Goal: Information Seeking & Learning: Learn about a topic

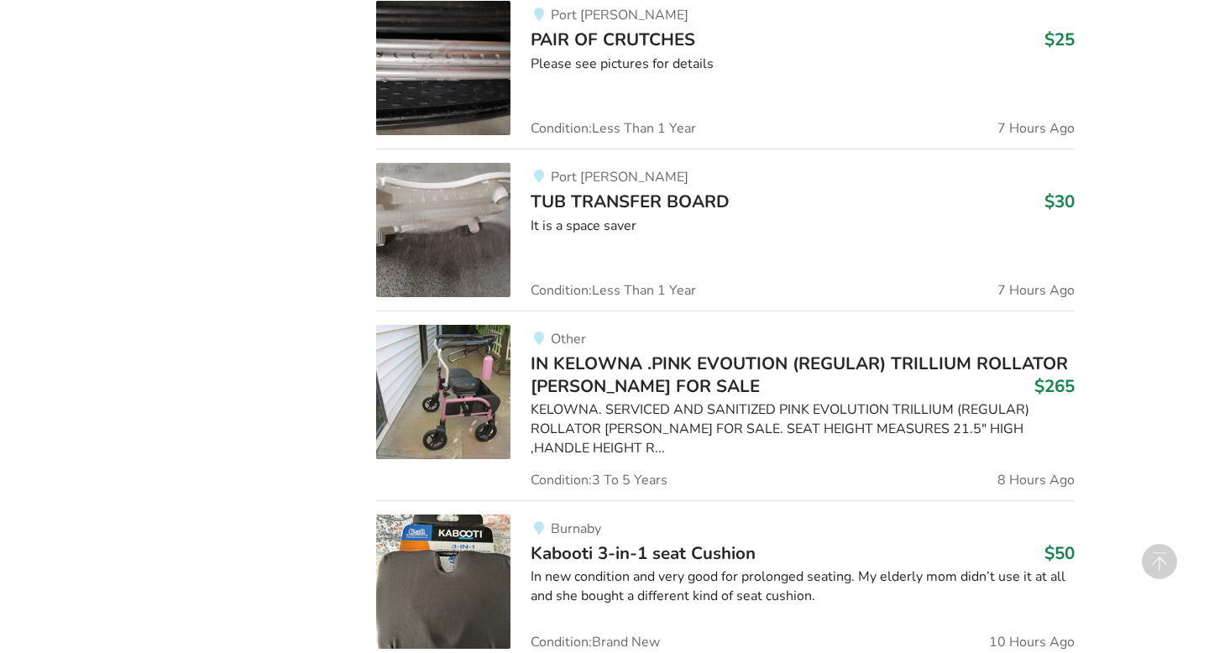
scroll to position [1514, 0]
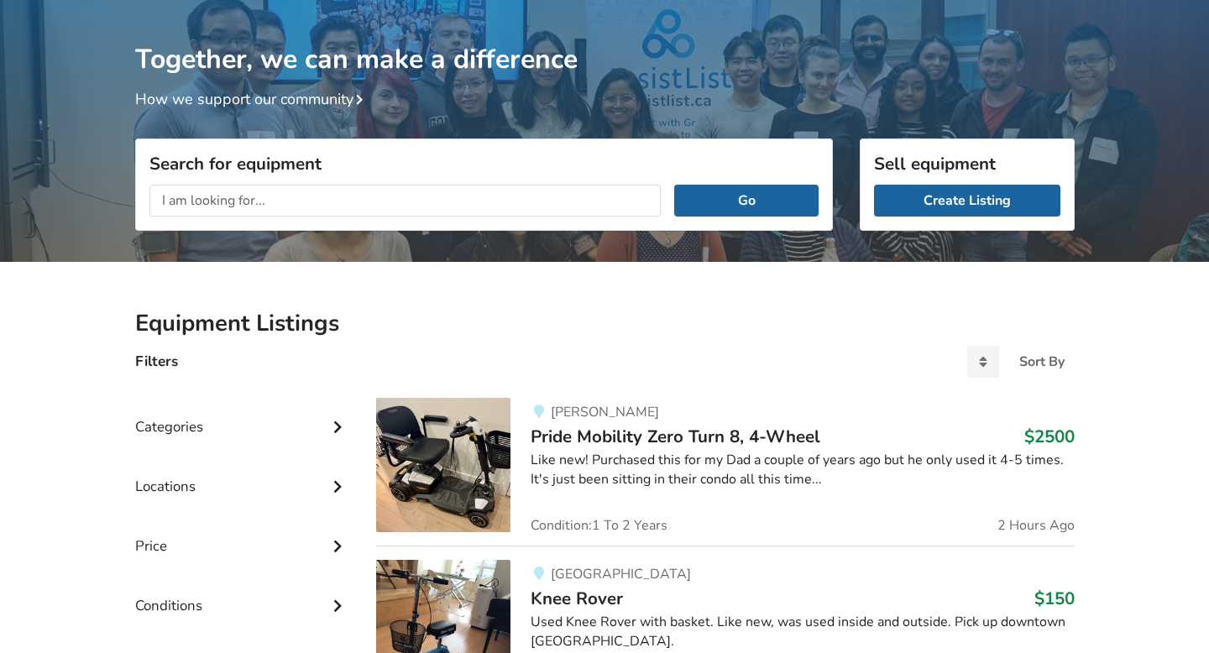
click at [334, 427] on icon at bounding box center [337, 425] width 17 height 14
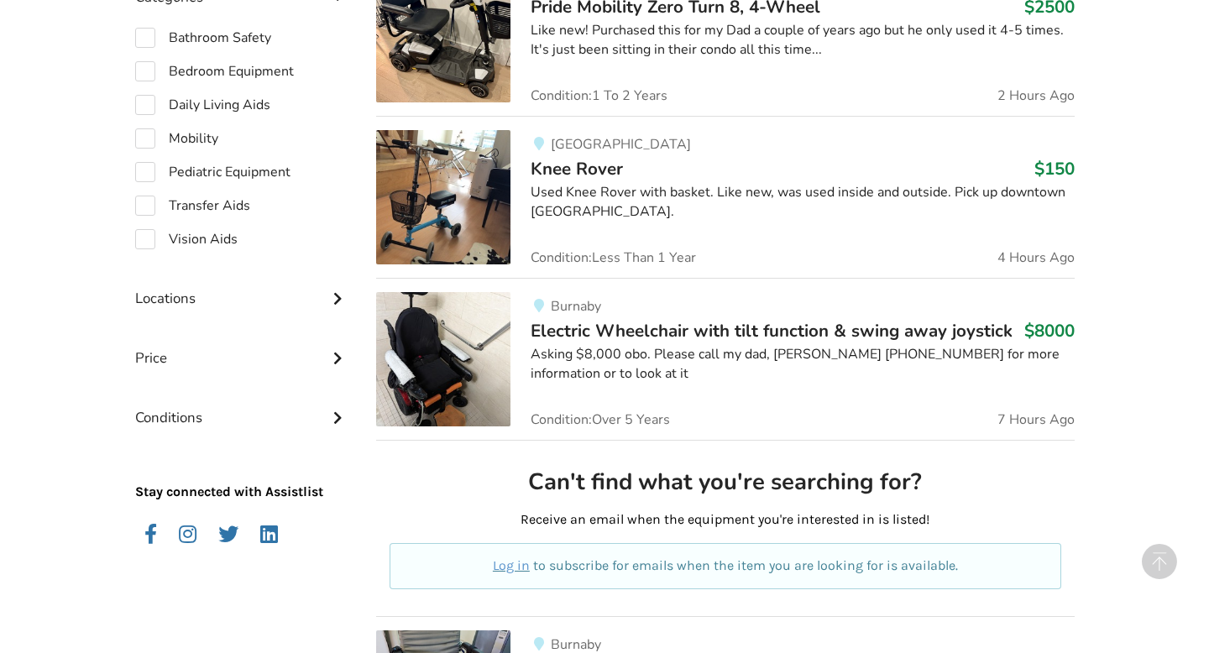
scroll to position [519, 0]
click at [146, 135] on label "Mobility" at bounding box center [176, 138] width 83 height 20
checkbox input "true"
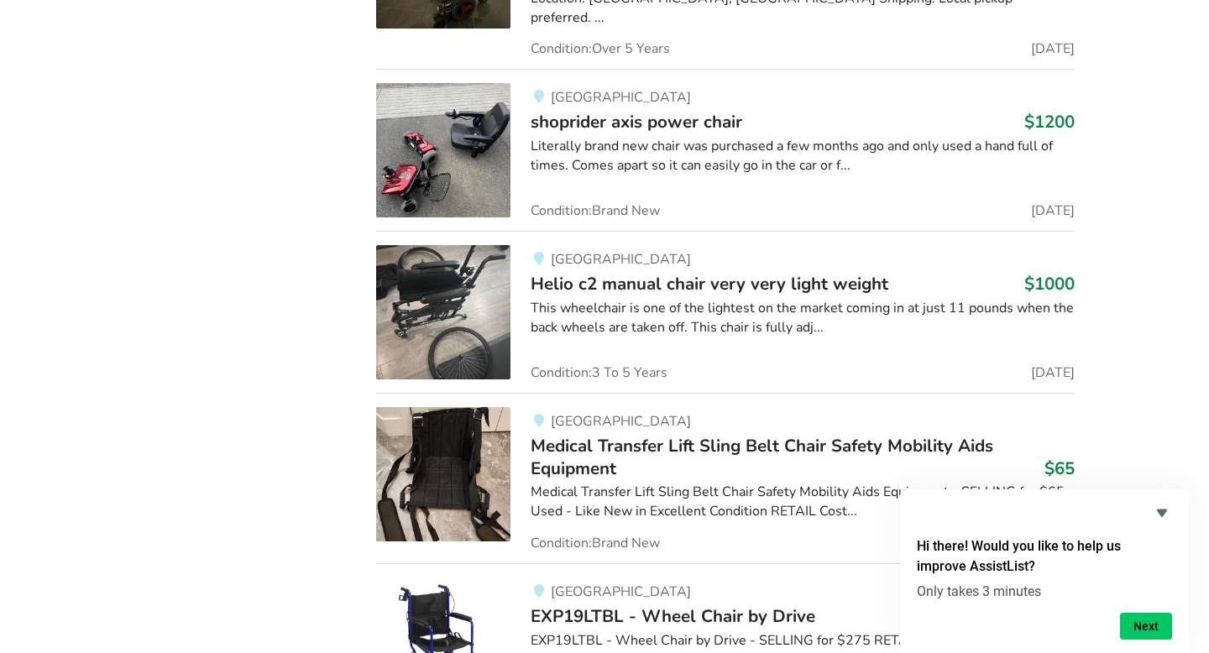
scroll to position [2581, 0]
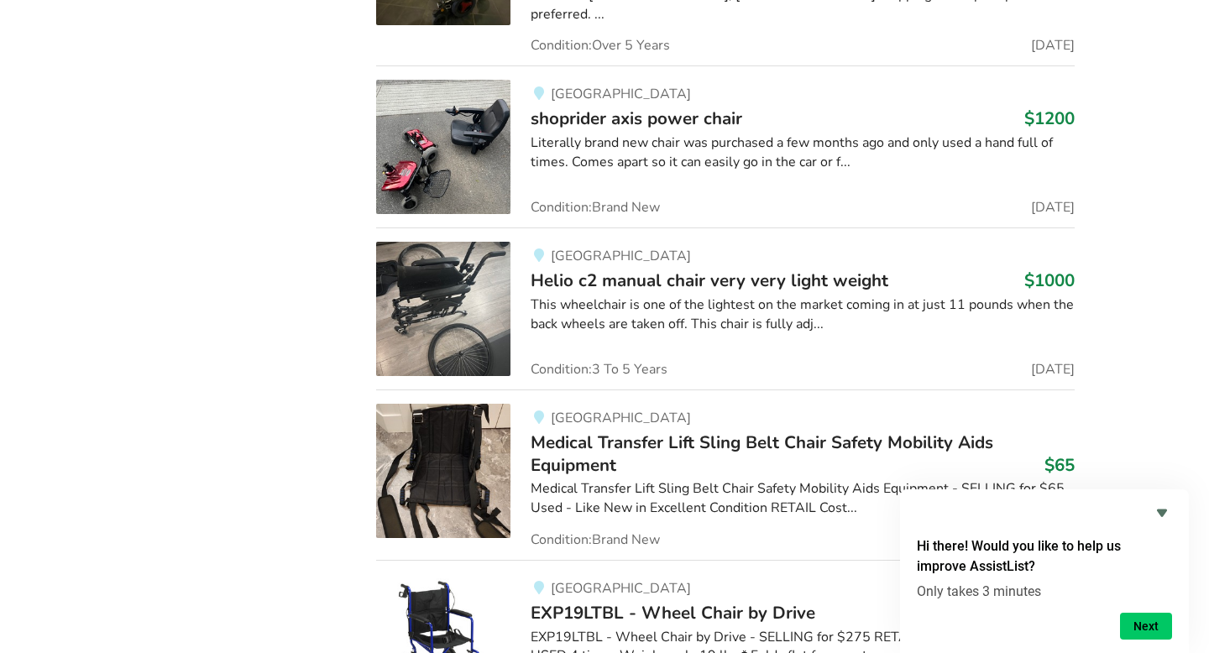
click at [644, 269] on span "Helio c2 manual chair very very light weight" at bounding box center [710, 281] width 358 height 24
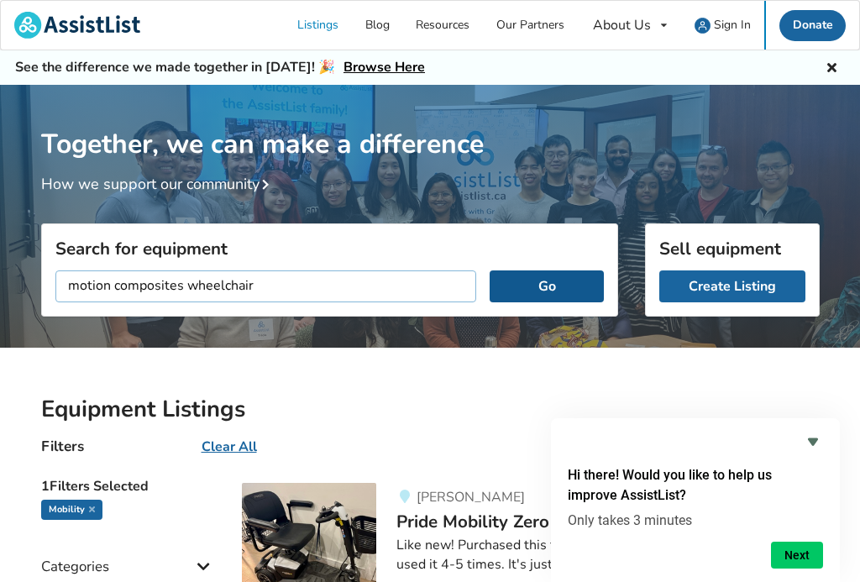
type input "motion composites wheelchair"
click at [539, 275] on button "Go" at bounding box center [545, 286] width 113 height 32
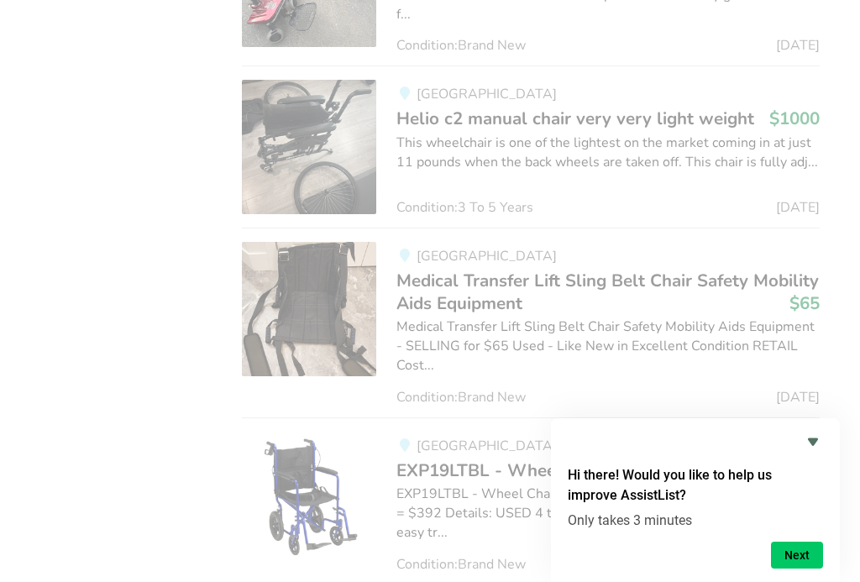
scroll to position [2774, 0]
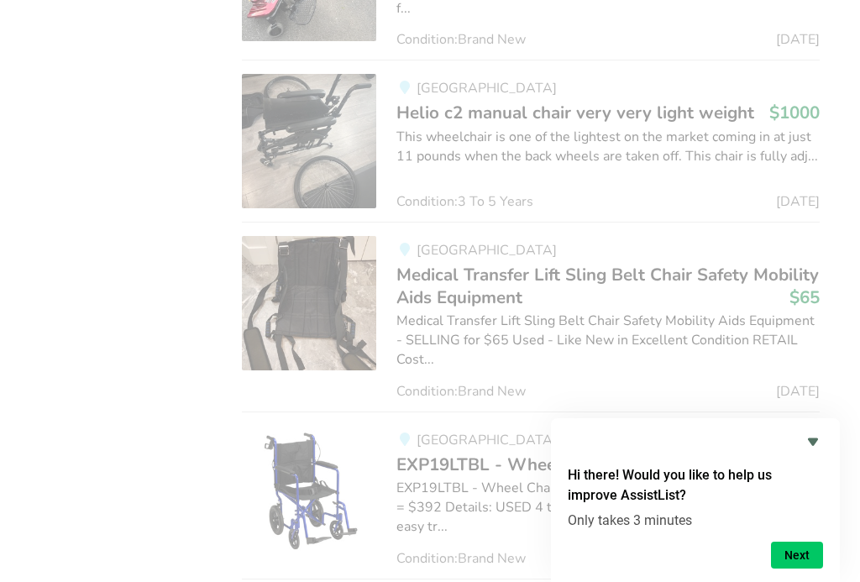
click at [586, 109] on span "Helio c2 manual chair very very light weight" at bounding box center [575, 113] width 358 height 24
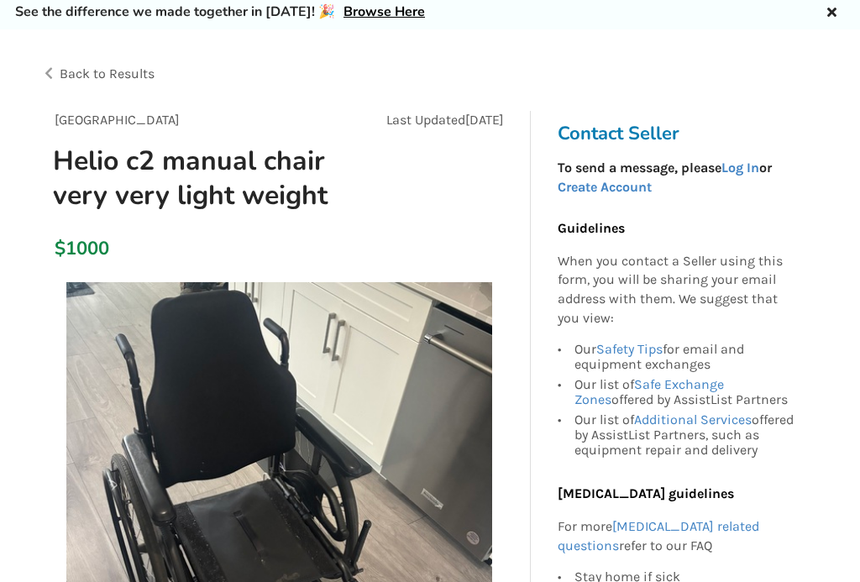
scroll to position [69, 0]
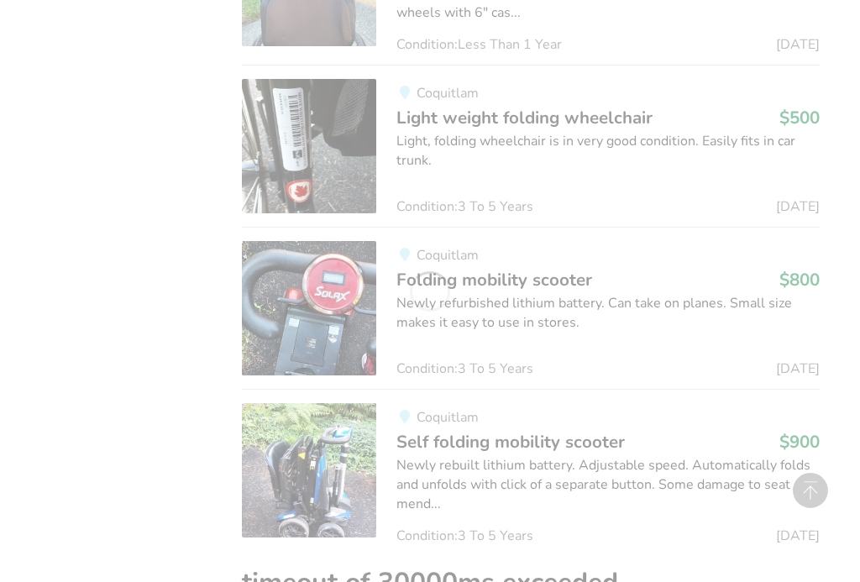
scroll to position [3455, 0]
click at [494, 111] on span "Light weight folding wheelchair" at bounding box center [524, 117] width 256 height 24
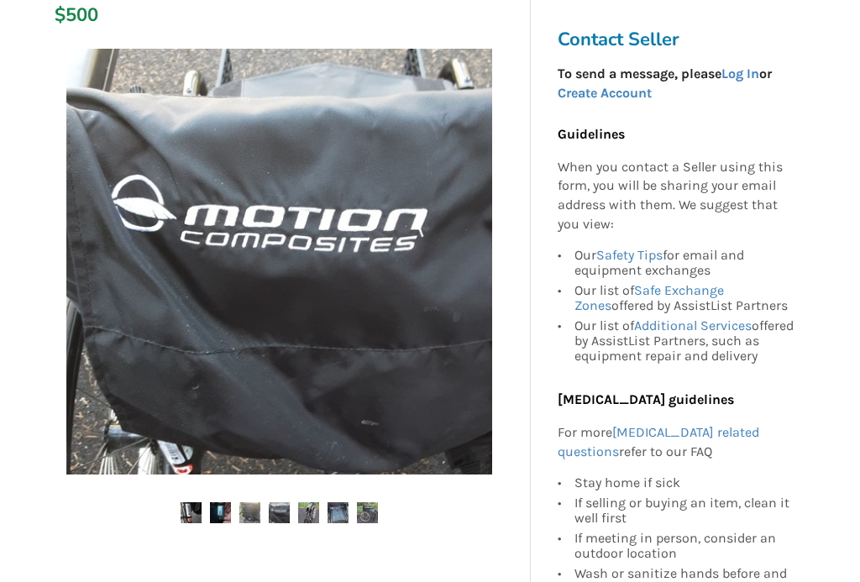
scroll to position [275, 0]
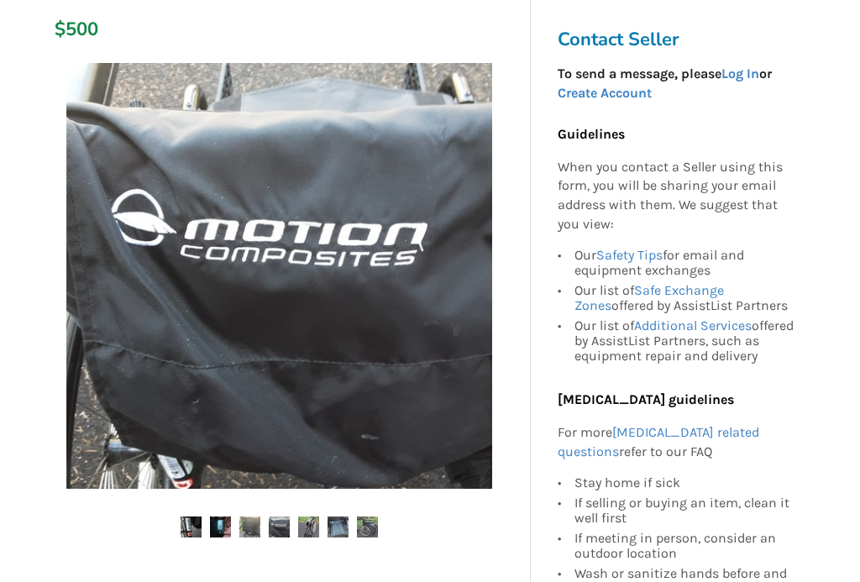
click at [220, 526] on img at bounding box center [220, 526] width 21 height 21
click at [254, 522] on img at bounding box center [249, 526] width 21 height 21
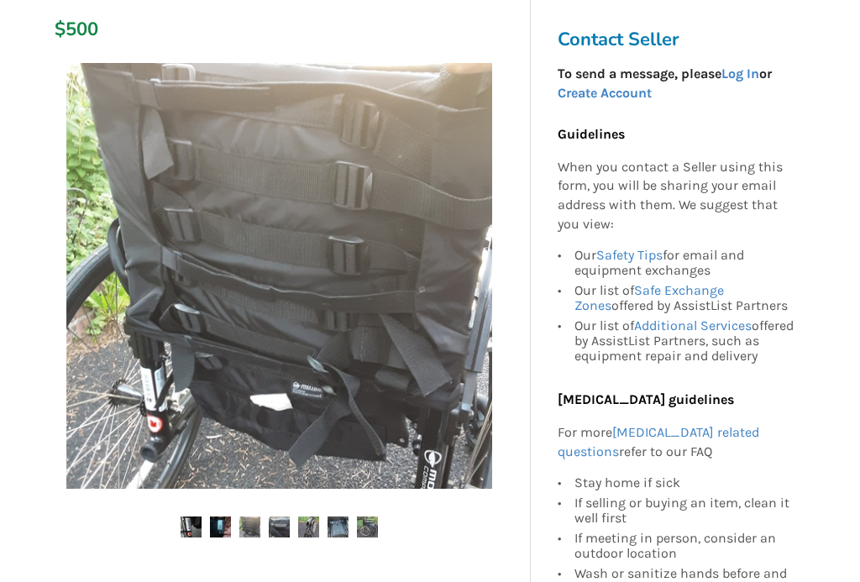
click at [279, 526] on img at bounding box center [279, 526] width 21 height 21
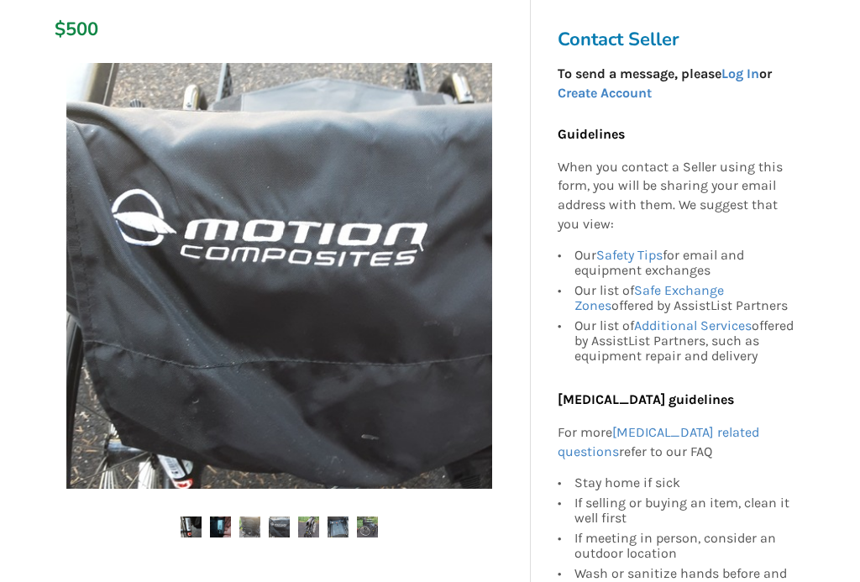
click at [301, 529] on img at bounding box center [308, 526] width 21 height 21
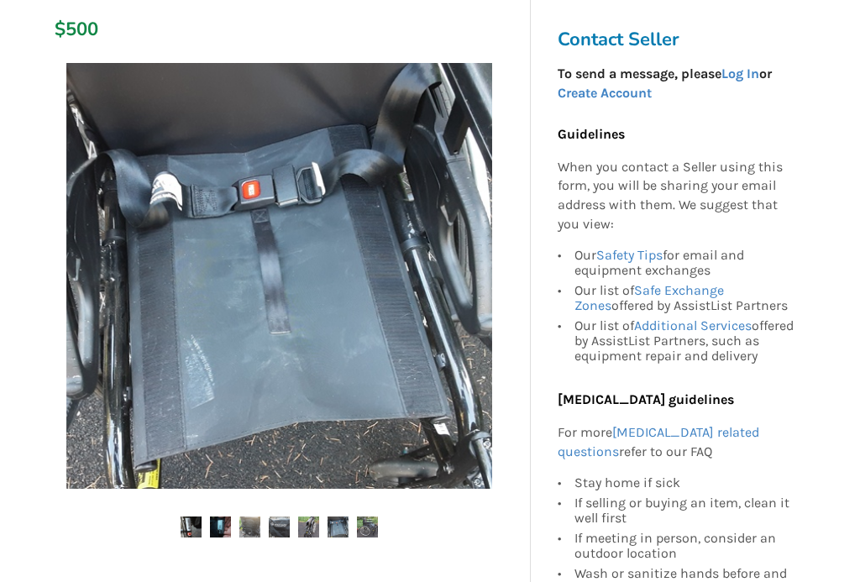
click at [338, 522] on img at bounding box center [337, 526] width 21 height 21
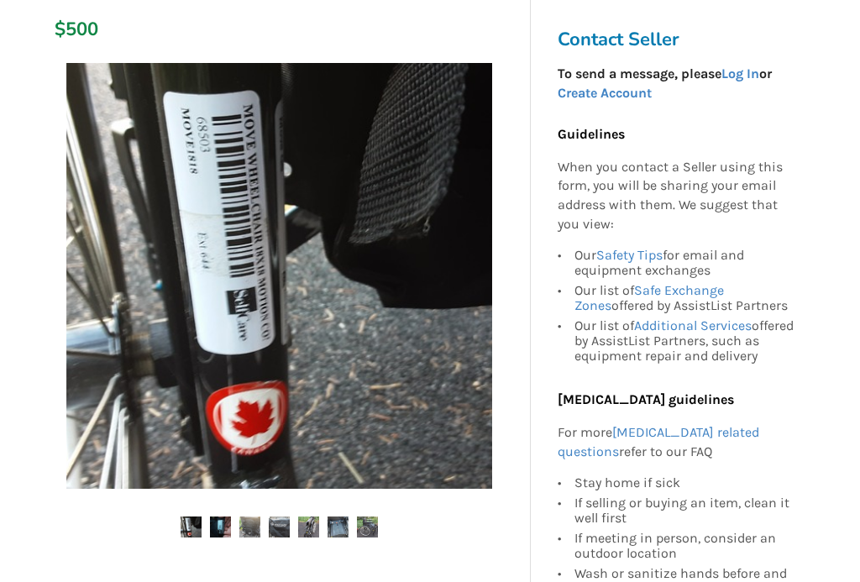
click at [363, 526] on img at bounding box center [367, 526] width 21 height 21
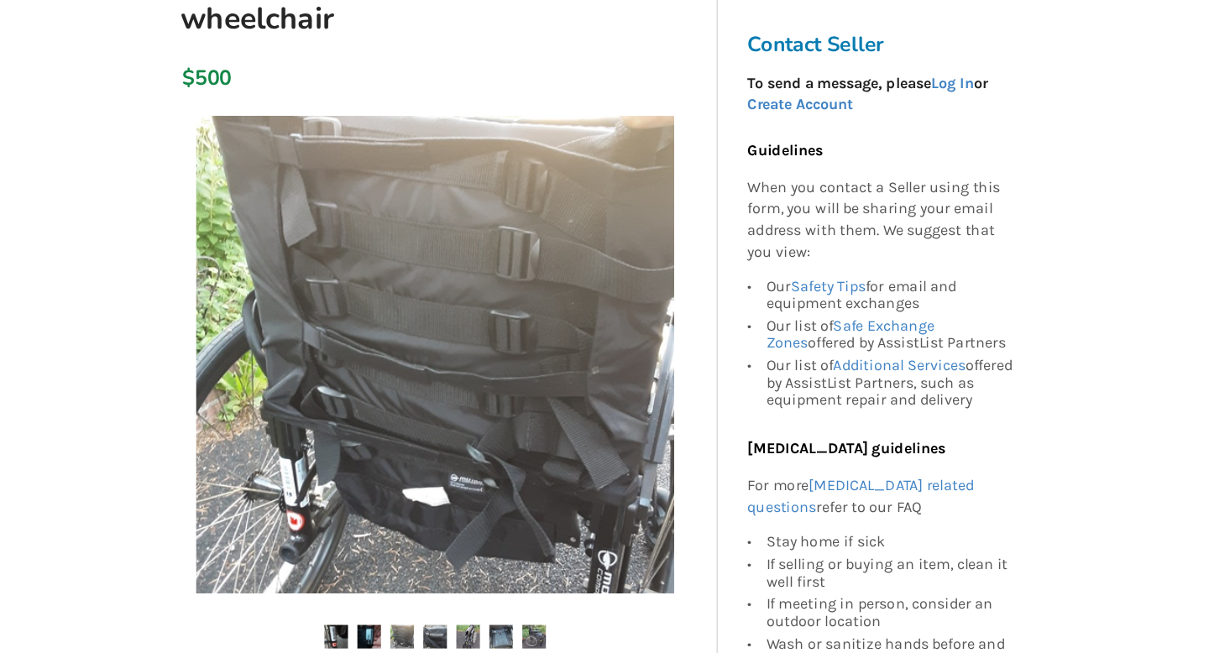
scroll to position [0, 0]
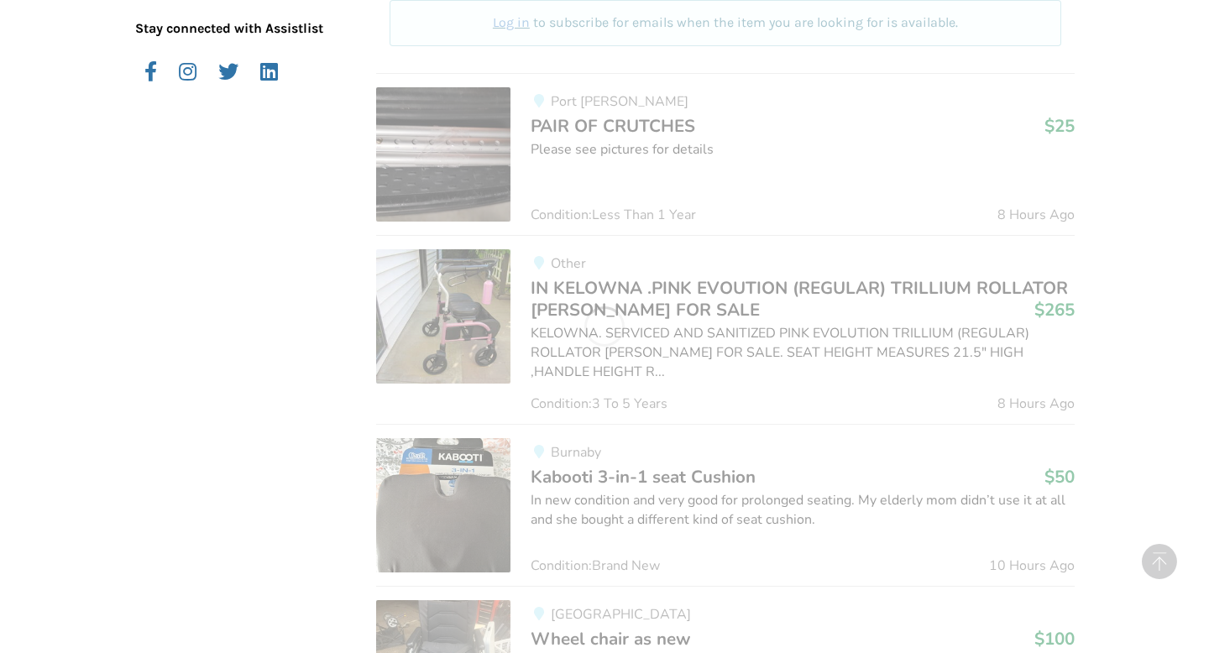
scroll to position [1068, 0]
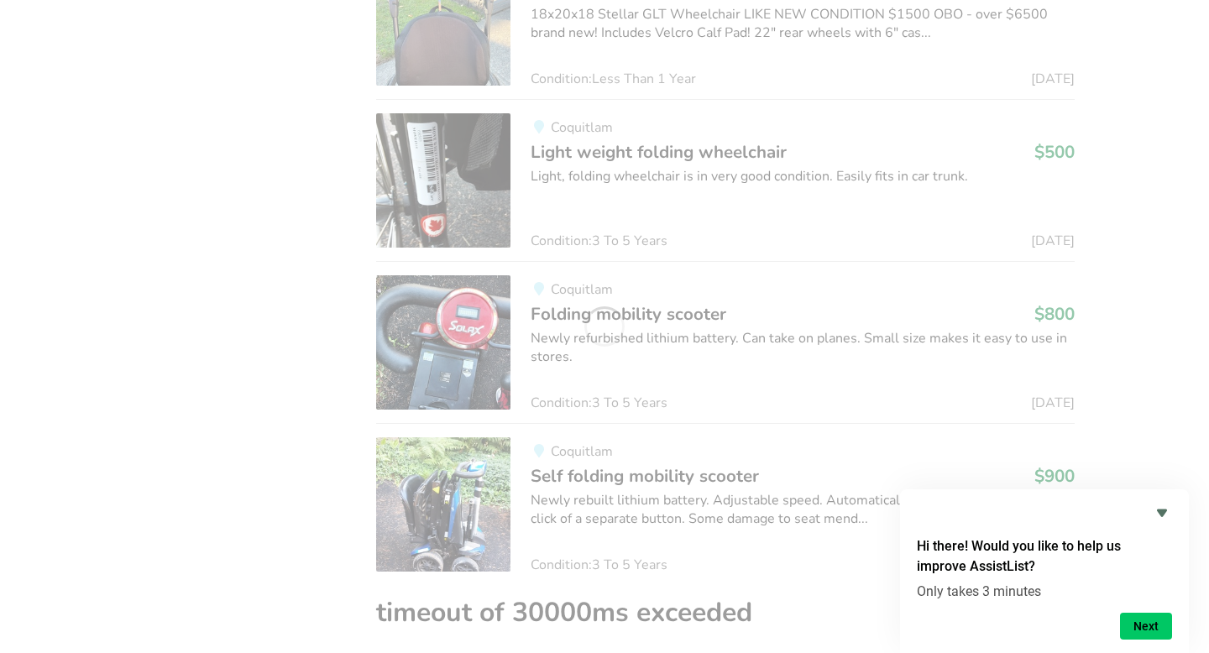
scroll to position [3427, 0]
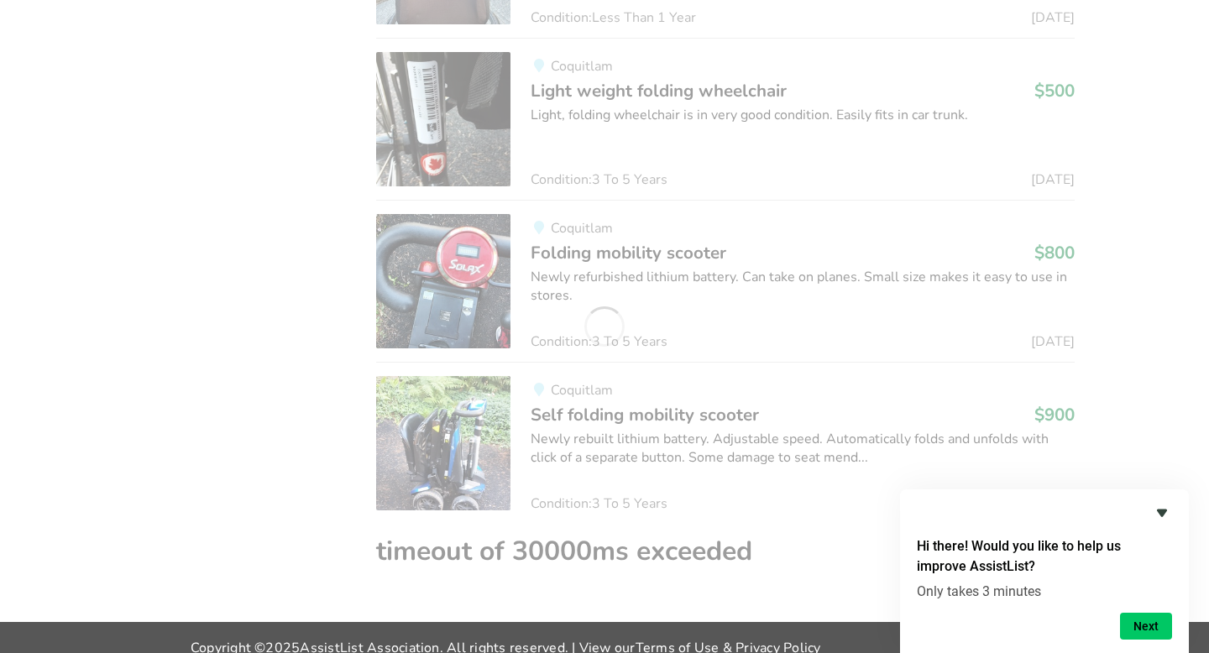
click at [1163, 510] on icon "Hide survey" at bounding box center [1162, 514] width 10 height 8
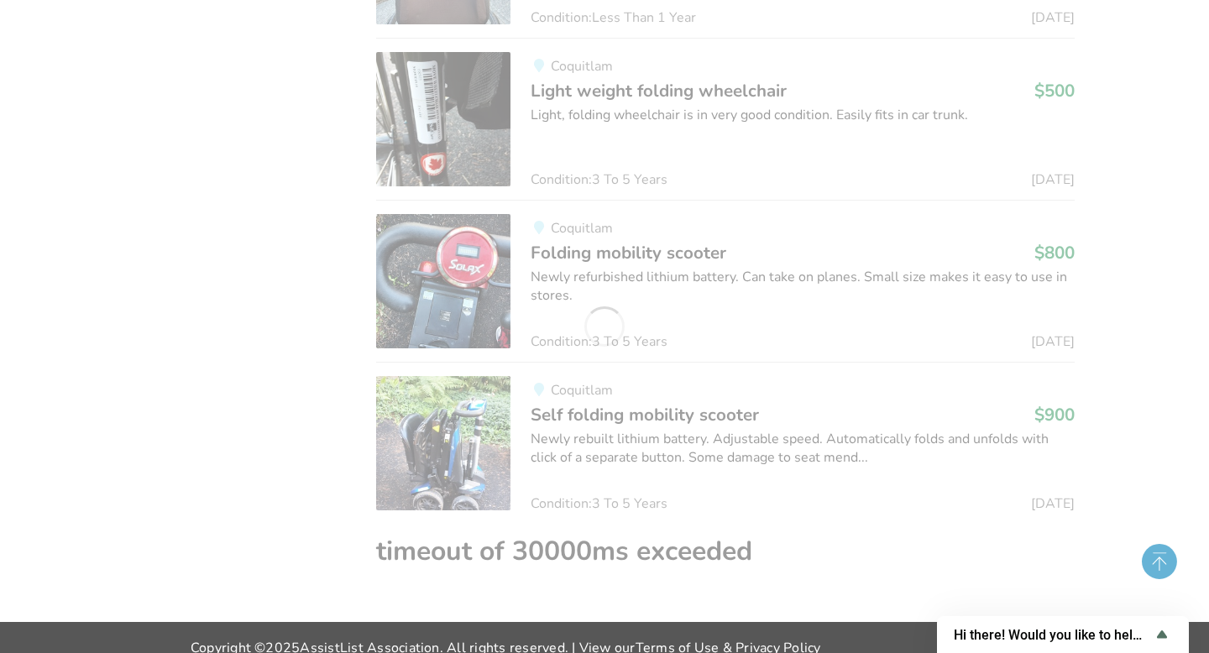
click at [1164, 557] on circle at bounding box center [1159, 561] width 35 height 35
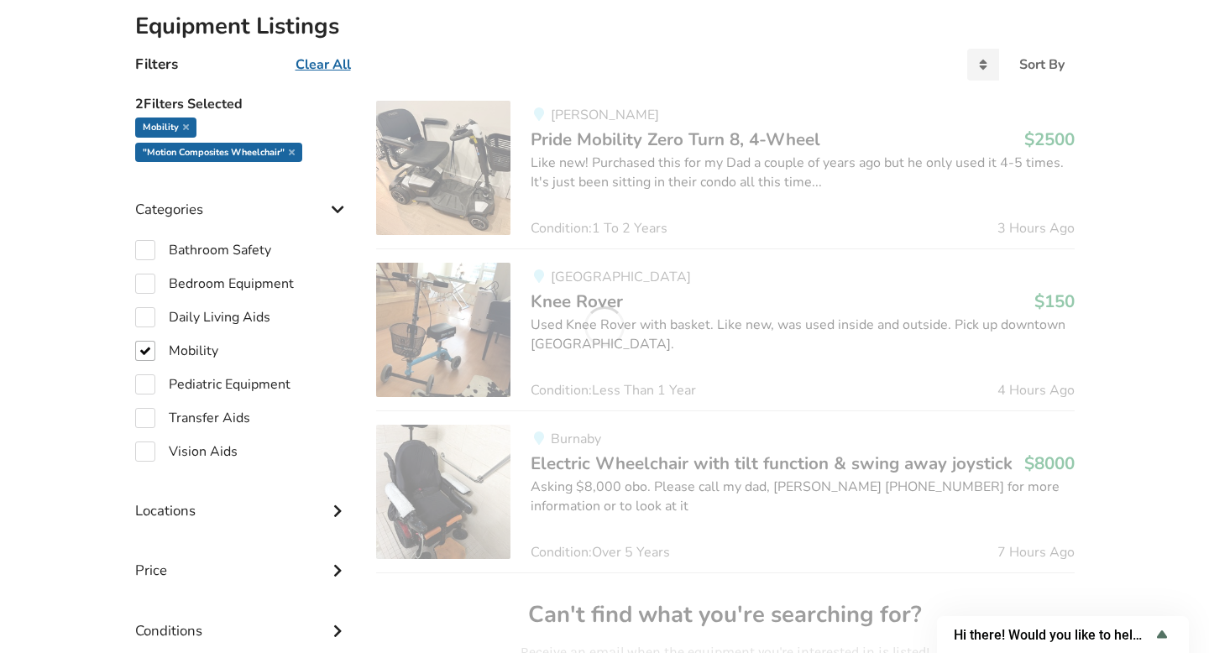
scroll to position [399, 0]
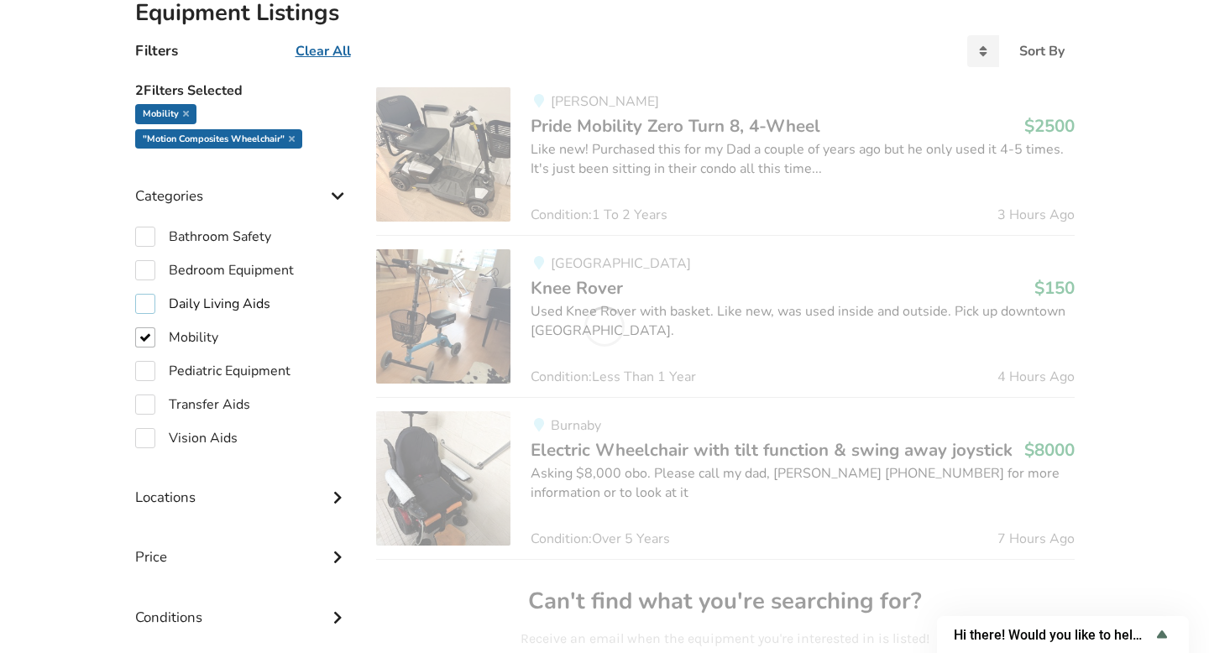
click at [150, 304] on label "Daily Living Aids" at bounding box center [202, 304] width 135 height 20
checkbox input "true"
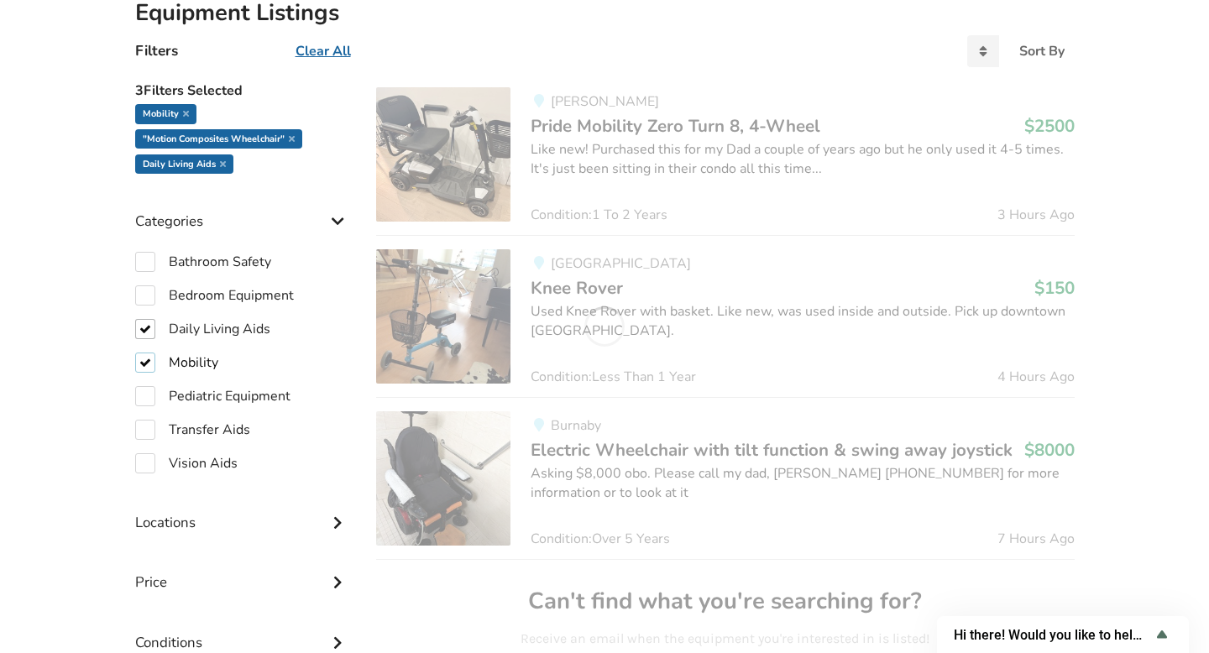
click at [151, 362] on label "Mobility" at bounding box center [176, 363] width 83 height 20
checkbox input "false"
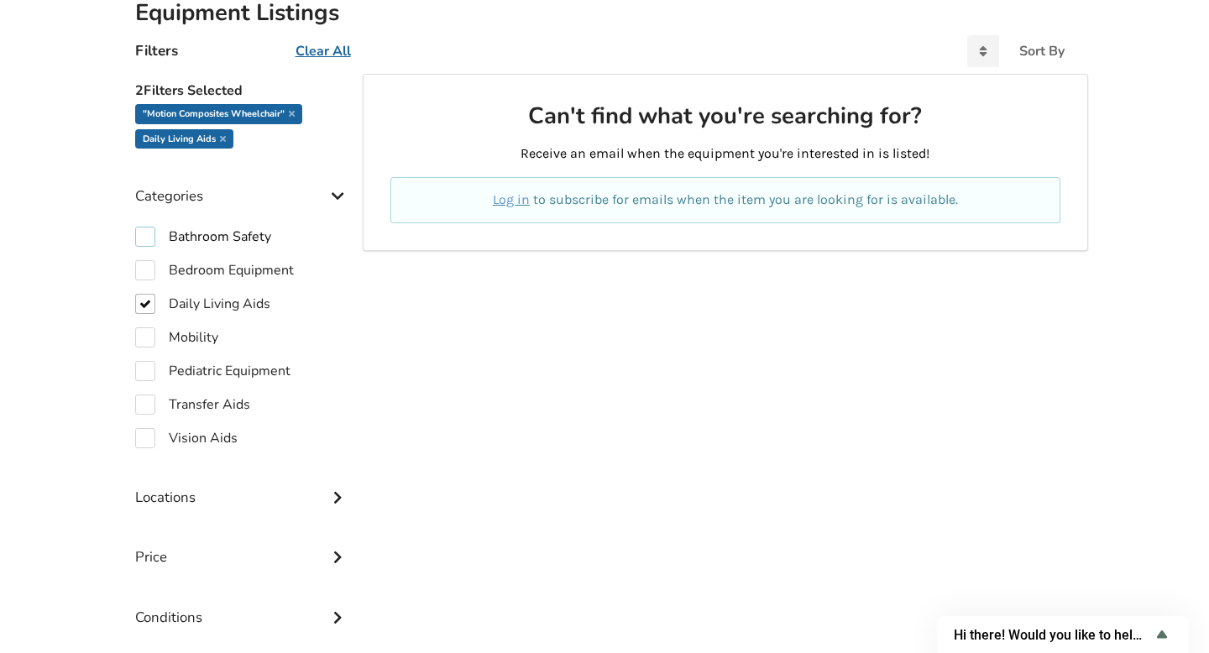
click at [148, 235] on label "Bathroom Safety" at bounding box center [203, 237] width 136 height 20
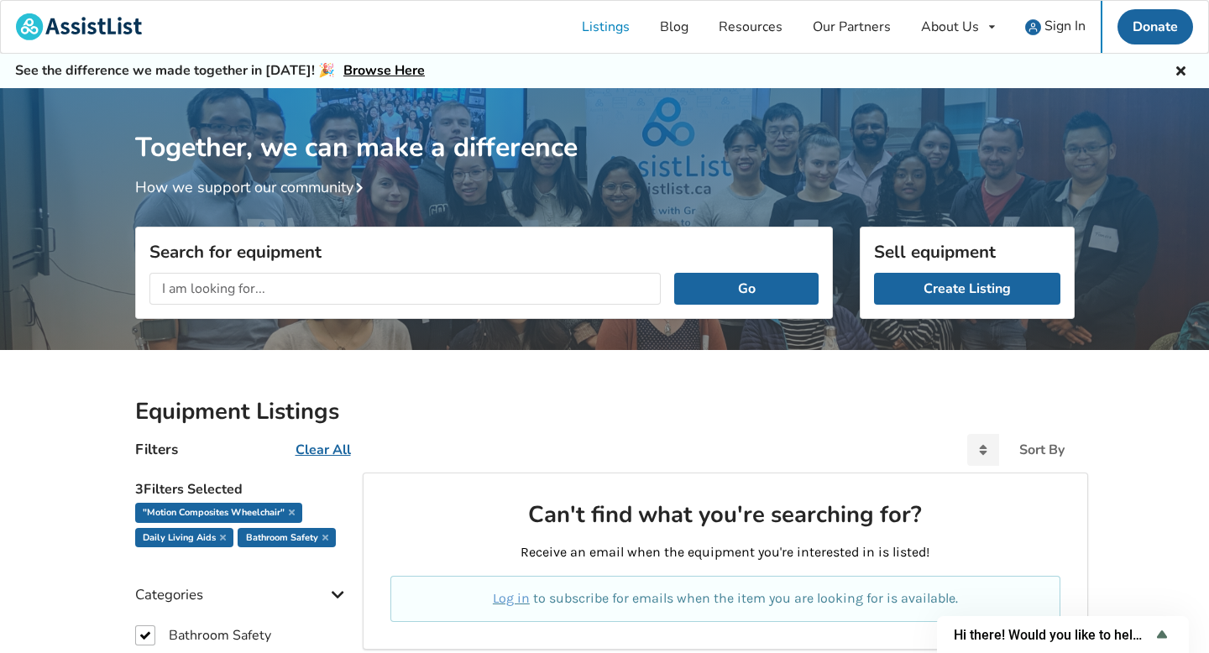
click at [322, 446] on u "Clear All" at bounding box center [323, 450] width 55 height 18
checkbox input "false"
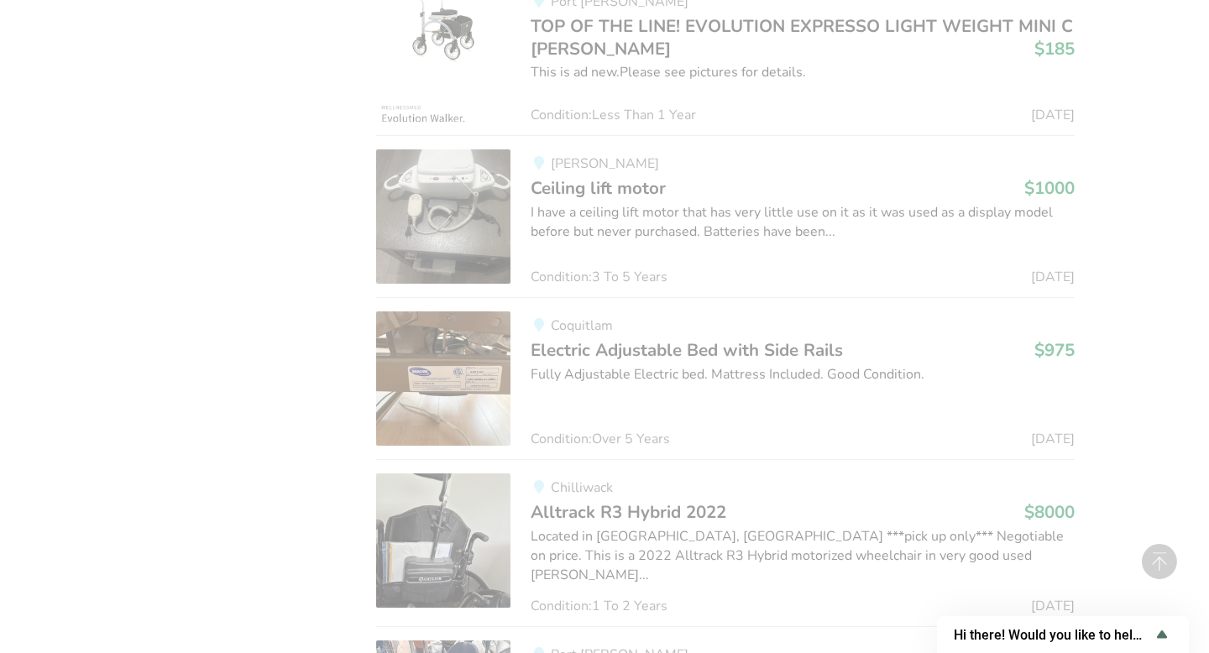
scroll to position [6278, 0]
click at [708, 337] on span "Electric Adjustable Bed with Side Rails" at bounding box center [687, 349] width 312 height 24
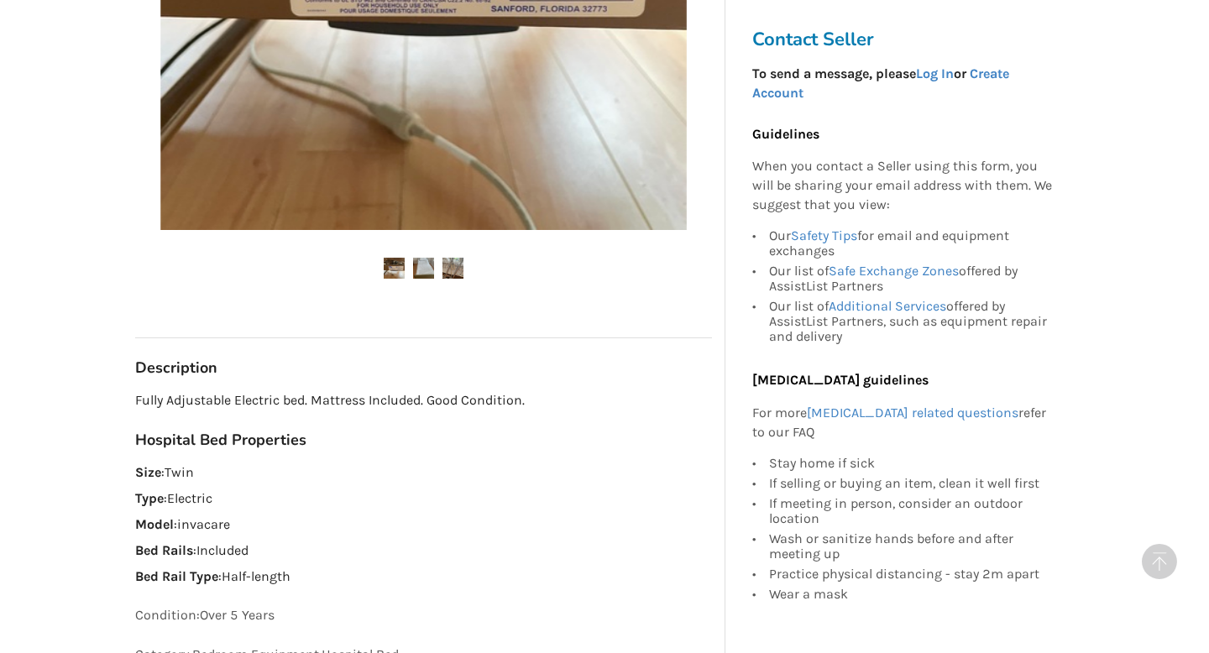
scroll to position [639, 0]
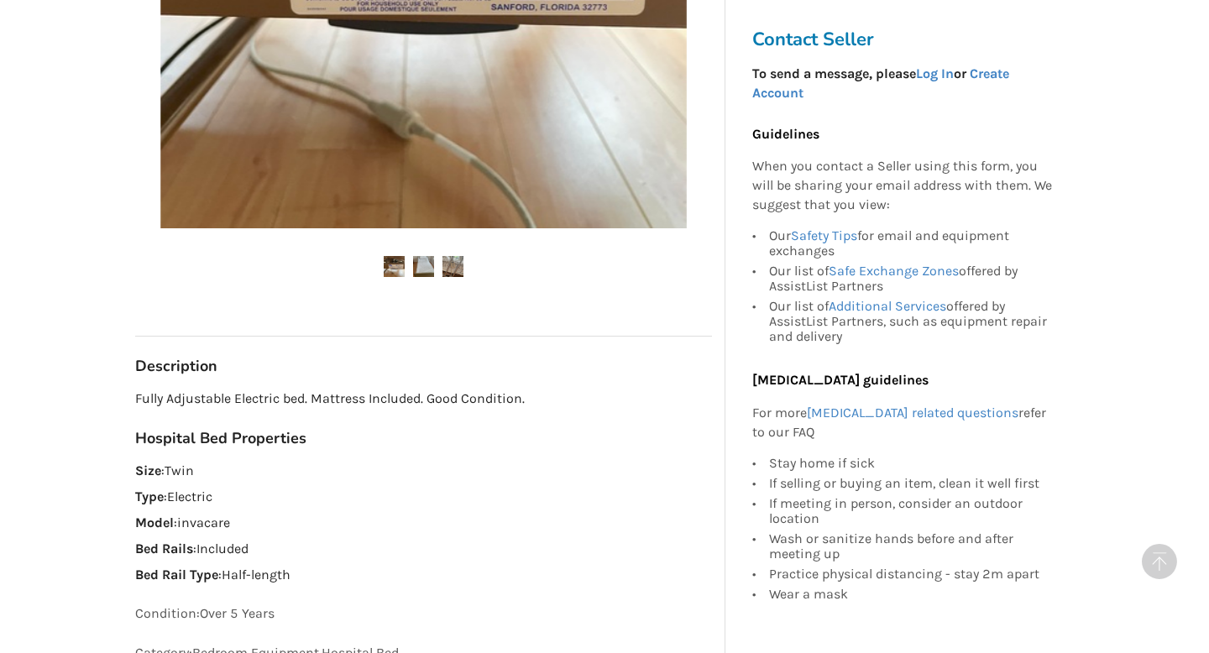
click at [422, 263] on img at bounding box center [423, 266] width 21 height 21
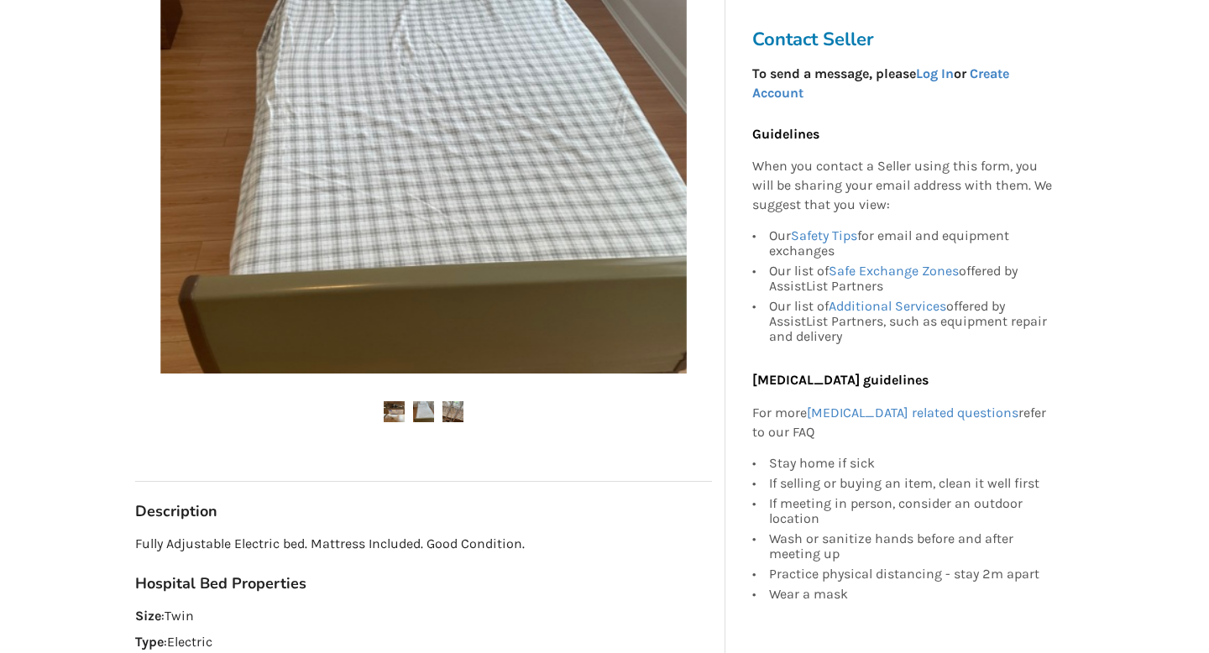
scroll to position [510, 0]
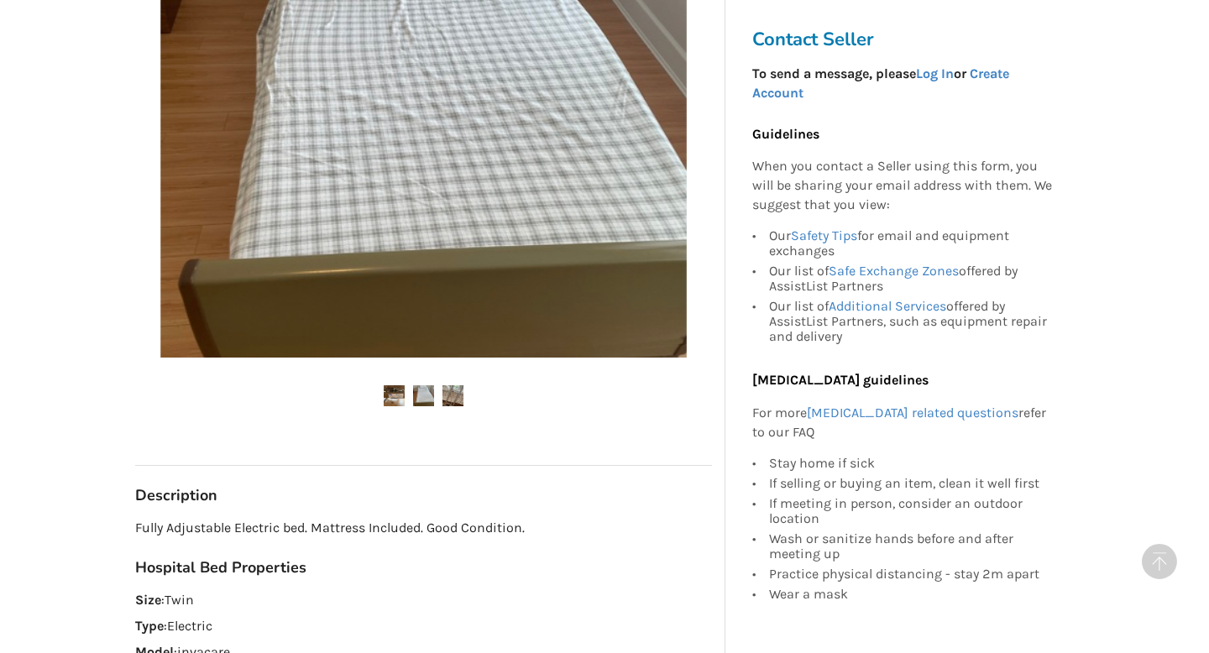
click at [455, 393] on img at bounding box center [452, 395] width 21 height 21
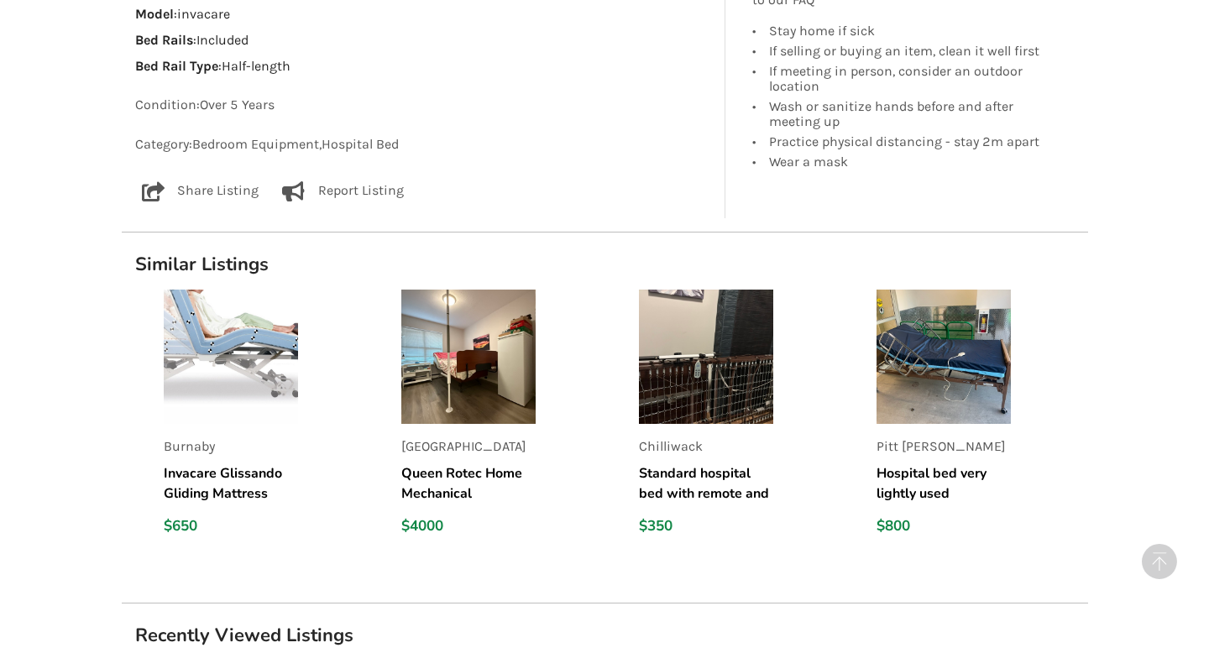
scroll to position [1151, 0]
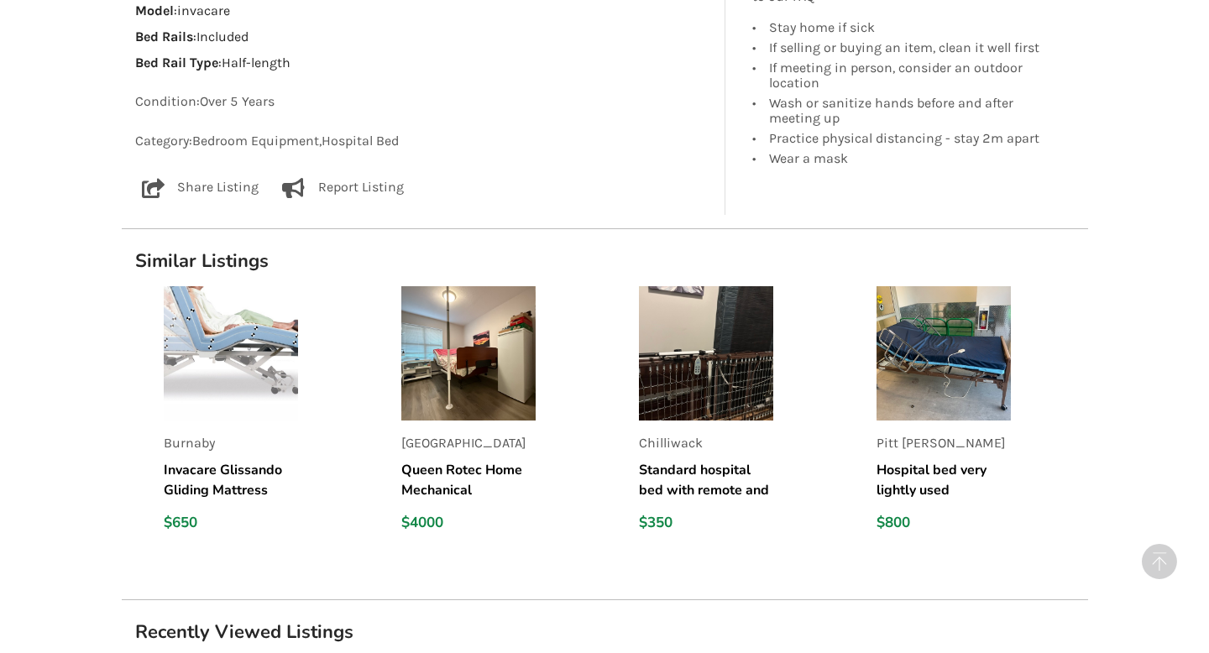
click at [432, 483] on h5 "Queen Rotec Home Mechanical Adjustable Hospital Bed and Queen High Density Foam…" at bounding box center [468, 480] width 134 height 40
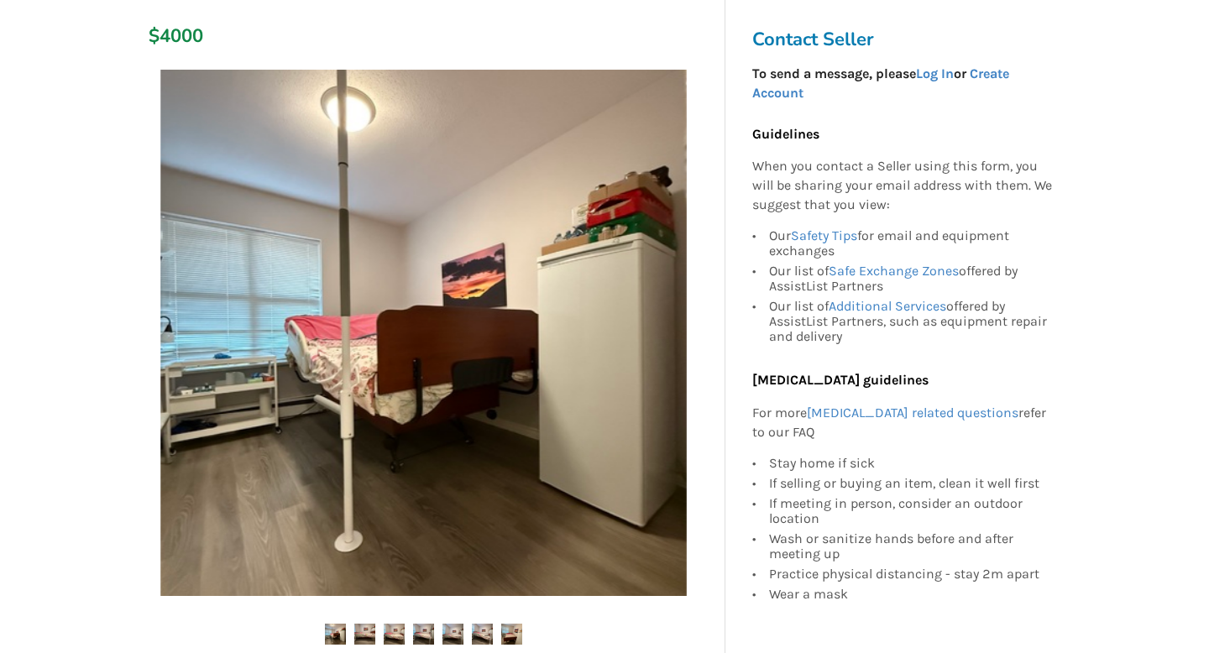
scroll to position [344, 0]
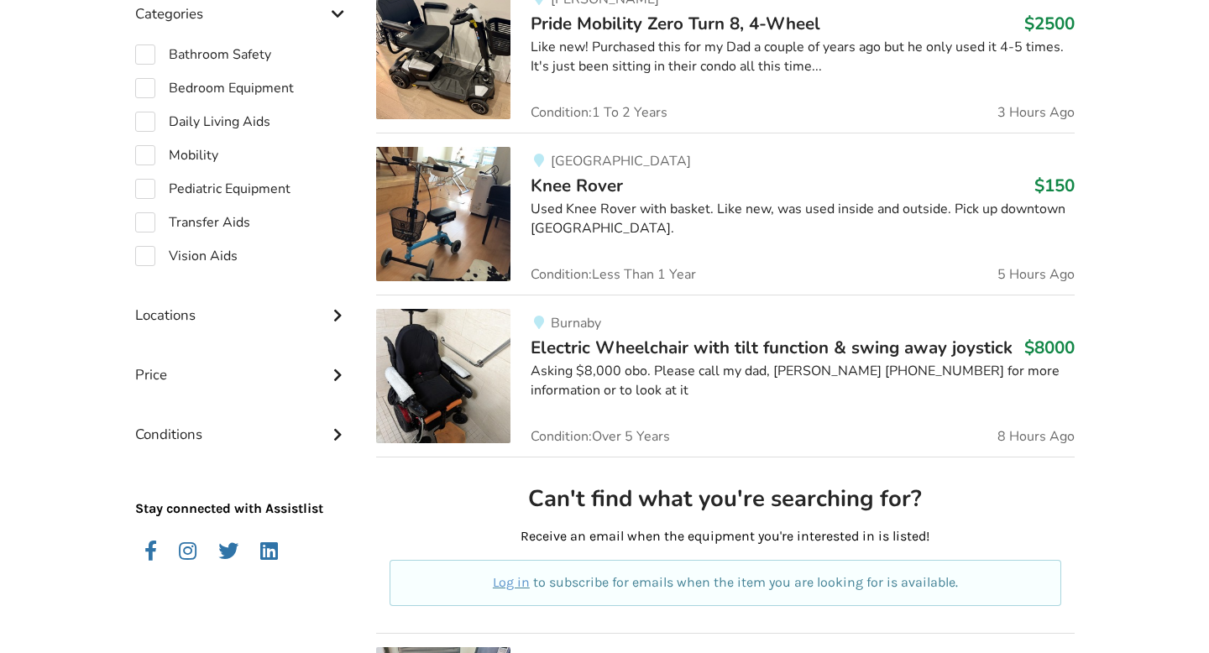
scroll to position [488, 0]
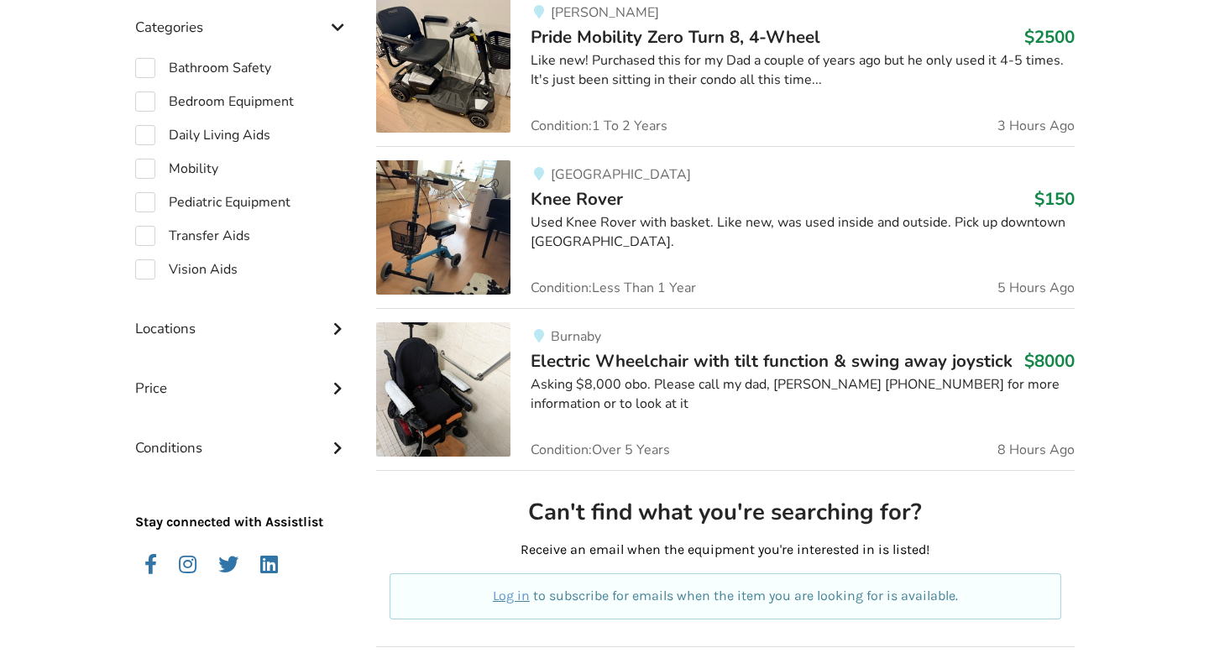
click at [333, 328] on icon at bounding box center [337, 327] width 17 height 14
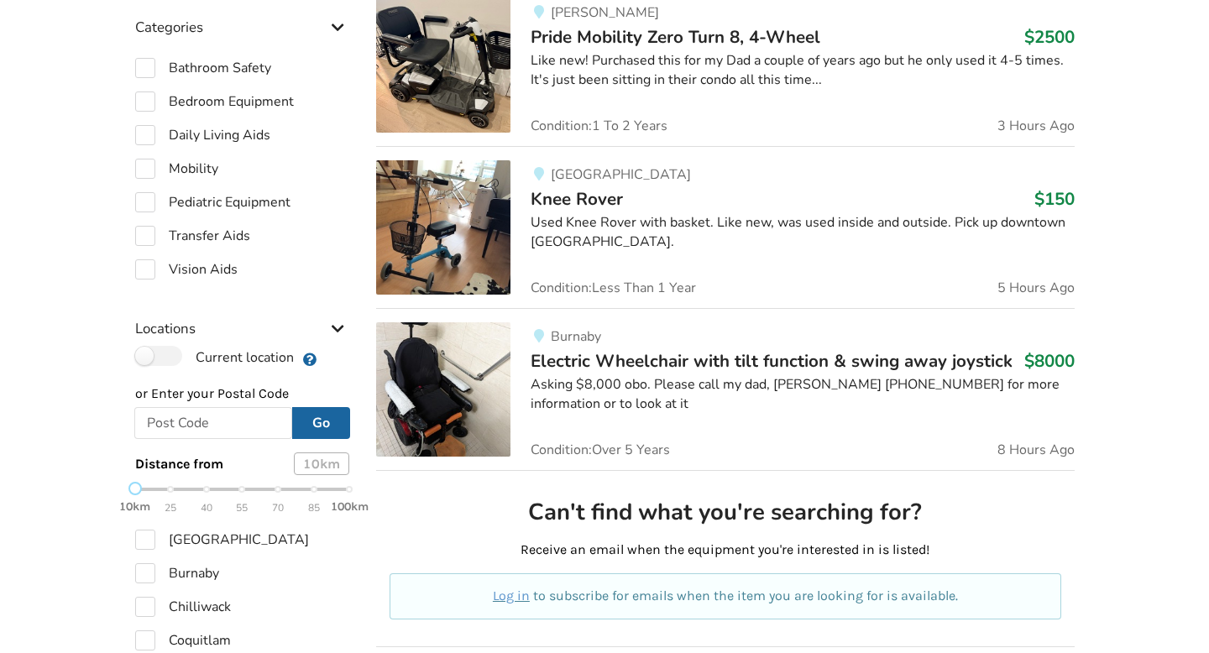
click at [333, 328] on icon at bounding box center [337, 327] width 17 height 14
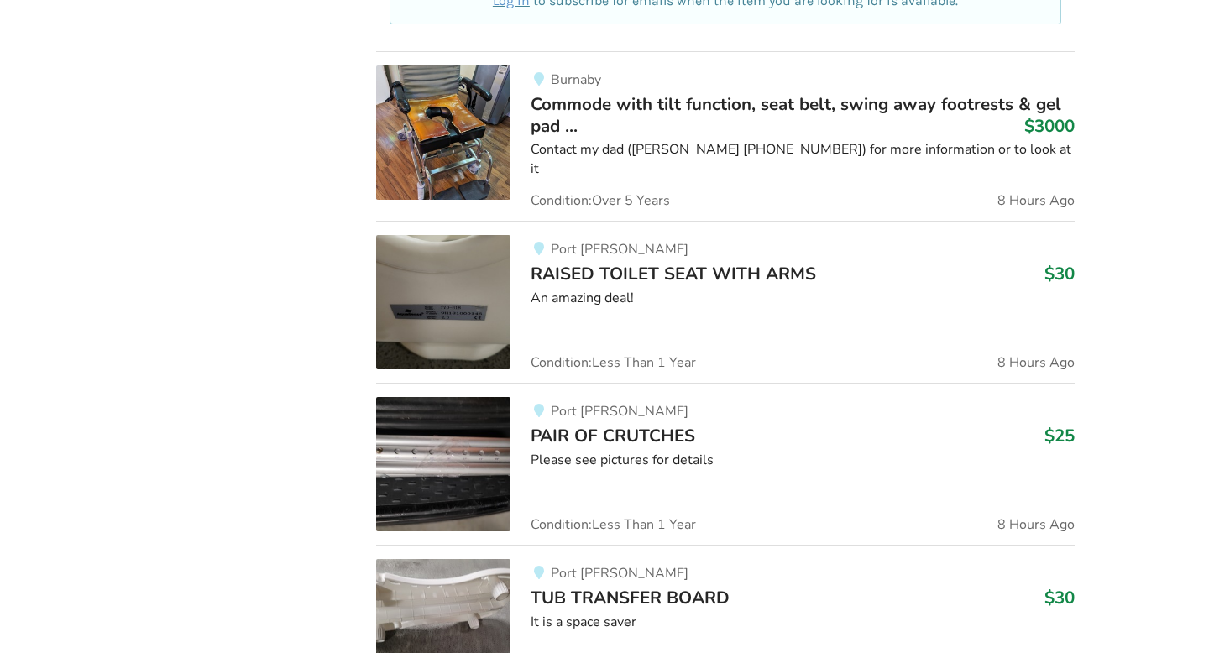
scroll to position [0, 0]
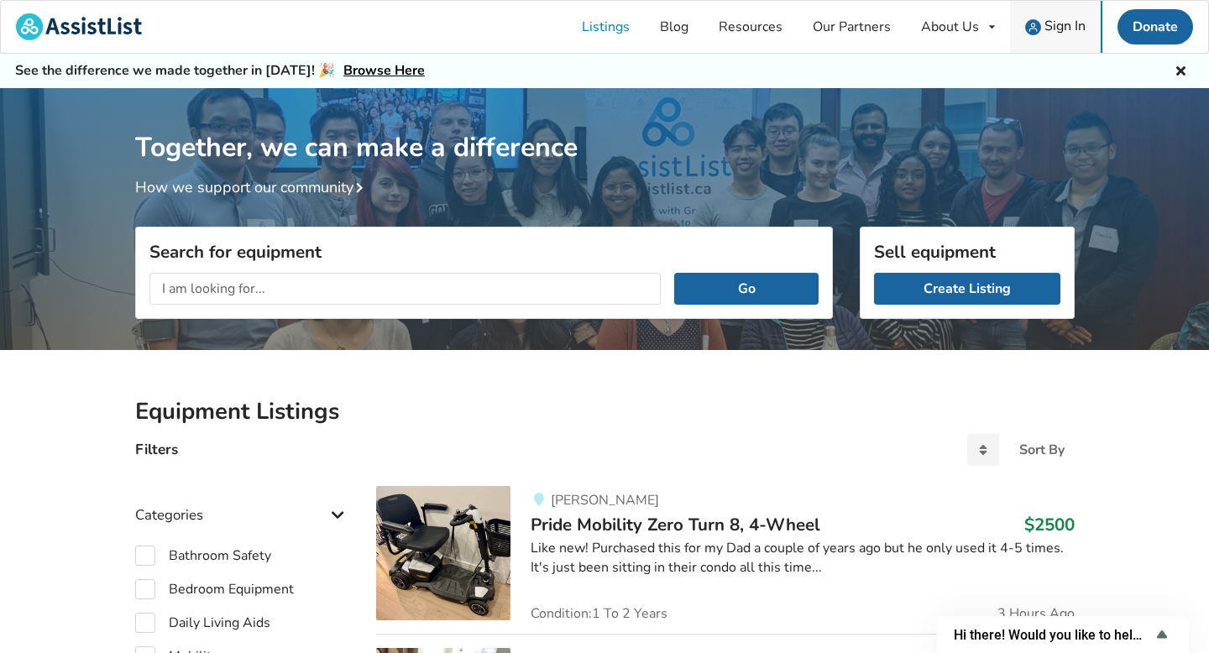
click at [1058, 29] on span "Sign In" at bounding box center [1064, 26] width 41 height 18
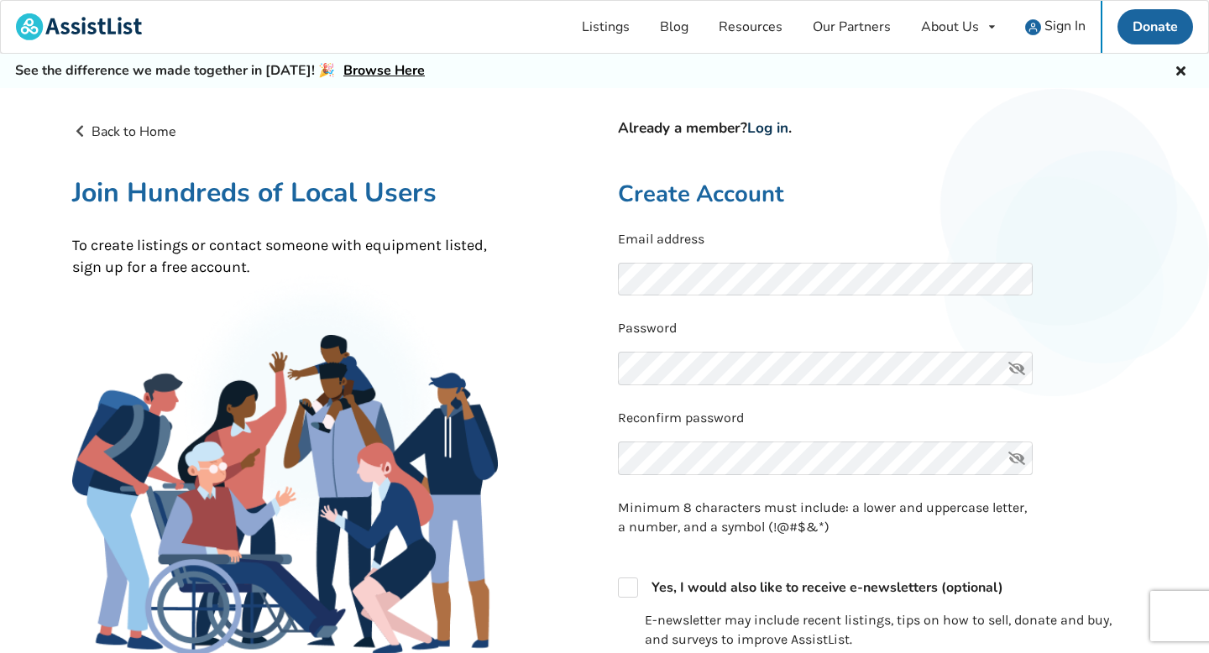
click at [777, 129] on link "Log in" at bounding box center [767, 127] width 41 height 19
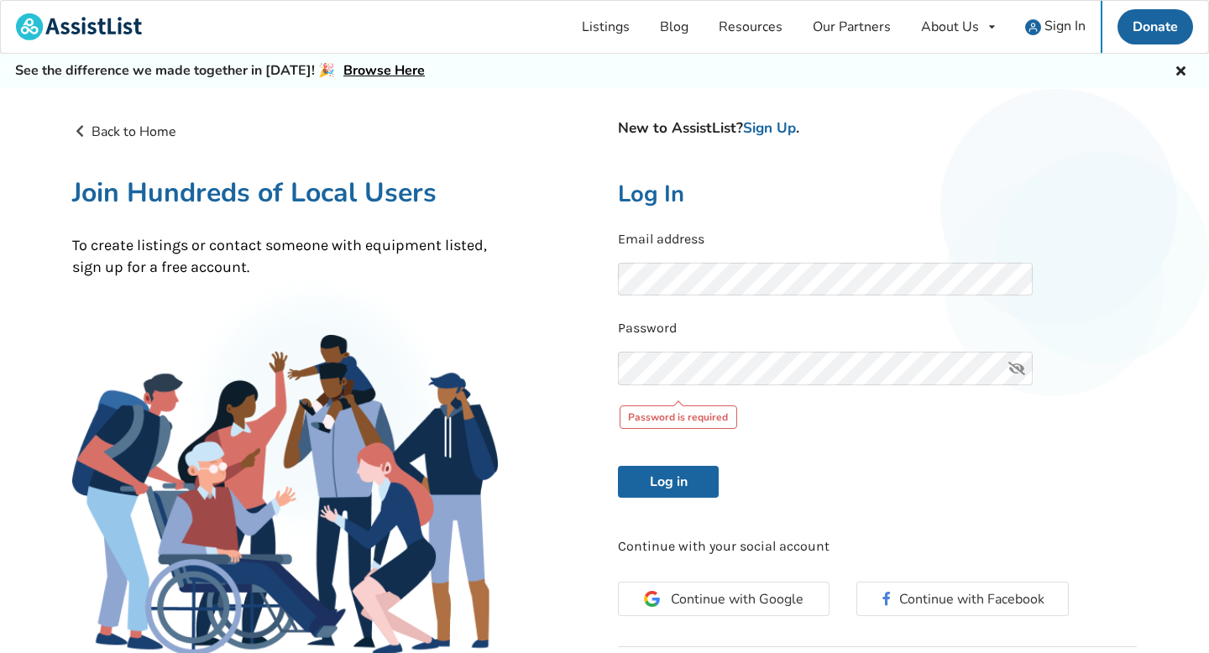
click at [938, 427] on form "Email address Password Password is required Log in" at bounding box center [877, 364] width 519 height 268
click at [609, 271] on div "New to AssistList? Sign Up . Log In Email address Password Password is required…" at bounding box center [877, 428] width 546 height 612
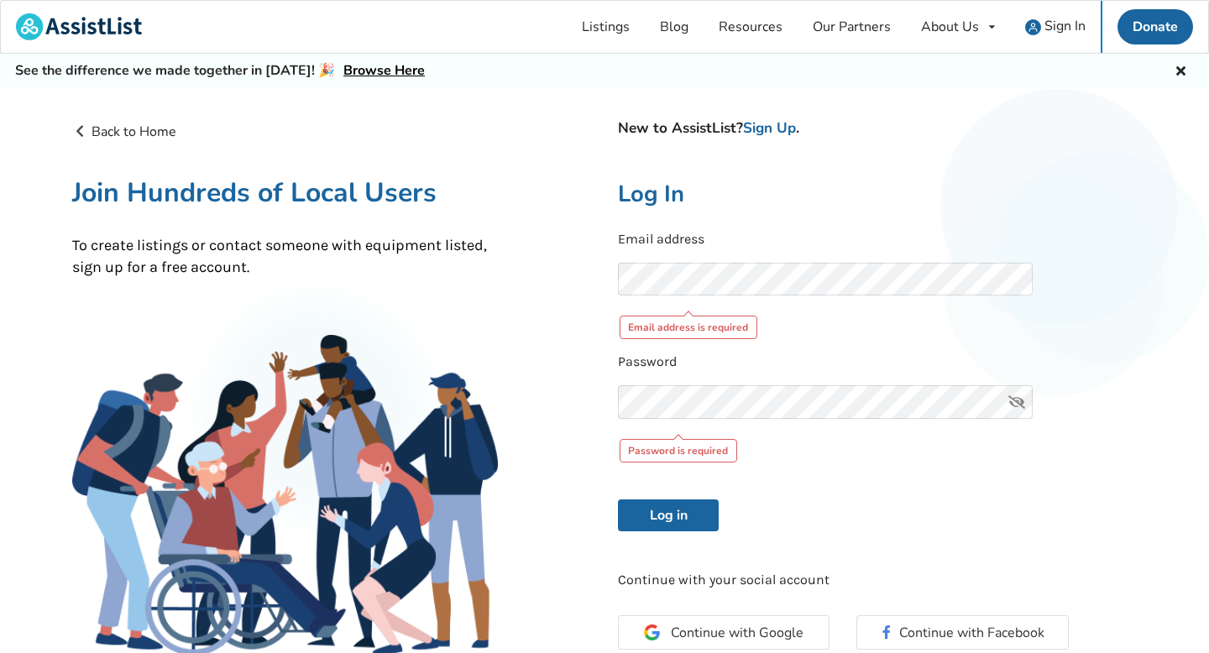
click at [949, 340] on form "Email address Email address is required Password Password is required Log in" at bounding box center [877, 380] width 519 height 301
click at [620, 23] on link "Listings" at bounding box center [606, 27] width 78 height 52
